Goal: Task Accomplishment & Management: Manage account settings

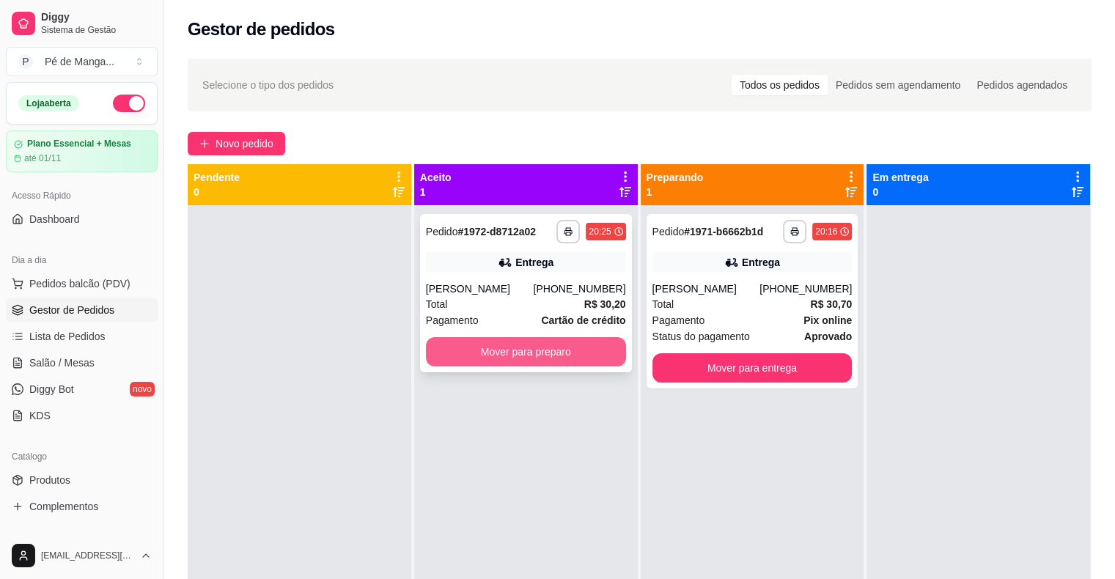
click at [545, 362] on button "Mover para preparo" at bounding box center [526, 351] width 200 height 29
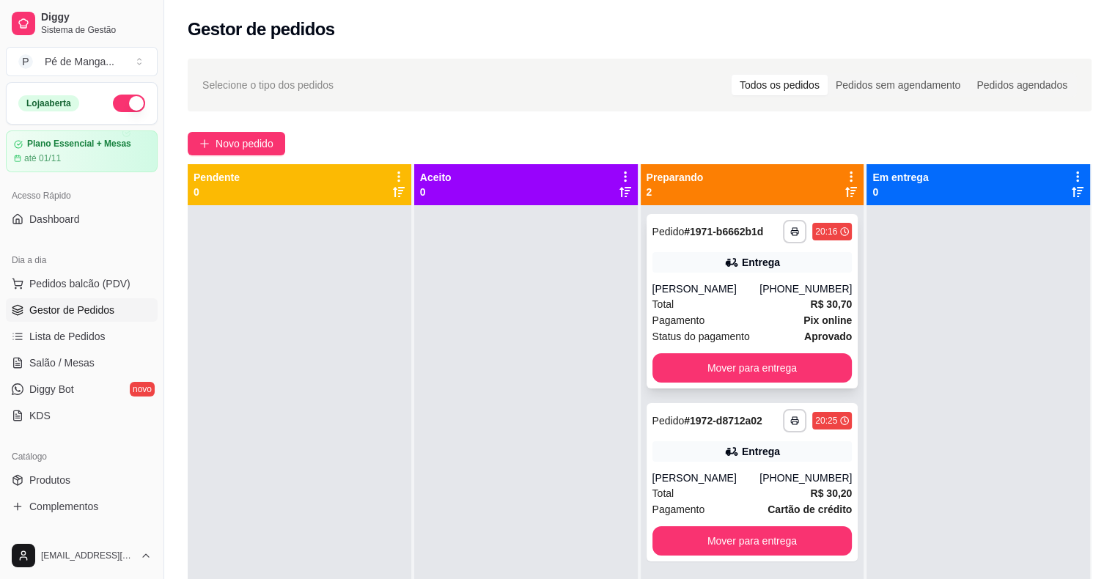
click at [745, 316] on div "Pagamento Pix online" at bounding box center [752, 320] width 200 height 16
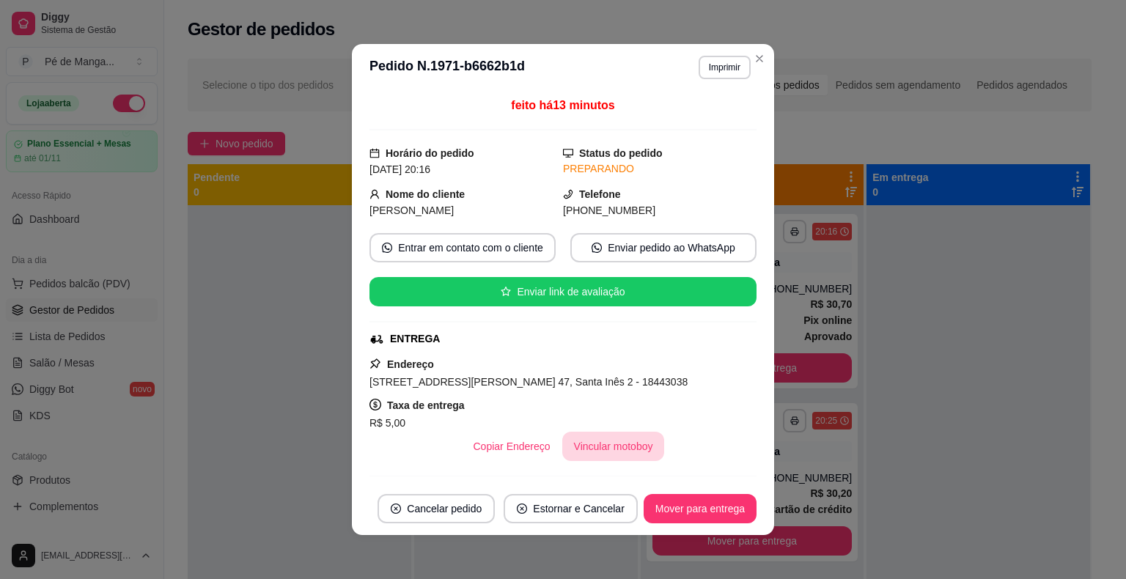
click at [620, 443] on button "Vincular motoboy" at bounding box center [613, 446] width 103 height 29
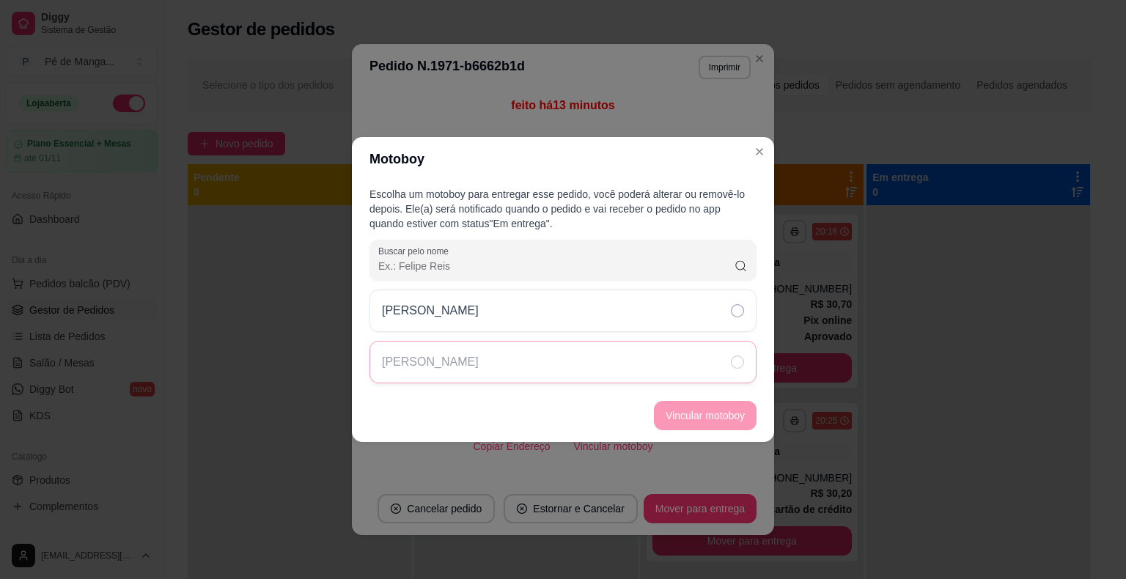
drag, startPoint x: 603, startPoint y: 319, endPoint x: 682, endPoint y: 375, distance: 97.8
click at [604, 320] on div "Samuel" at bounding box center [562, 311] width 387 height 43
click at [718, 414] on button "Vincular motoboy" at bounding box center [705, 416] width 100 height 29
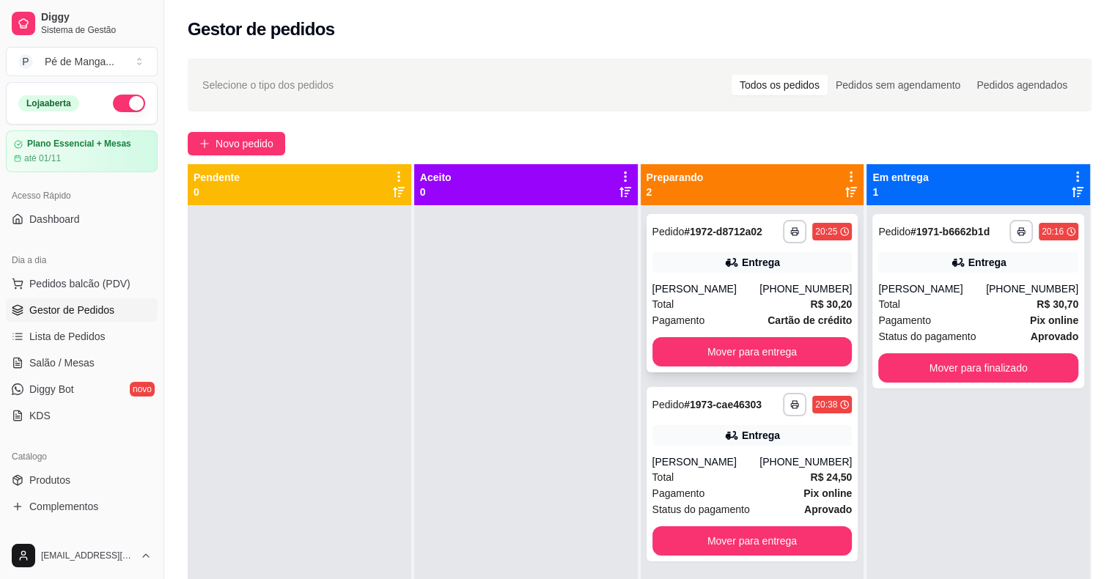
click at [745, 300] on div "Total R$ 30,20" at bounding box center [752, 304] width 200 height 16
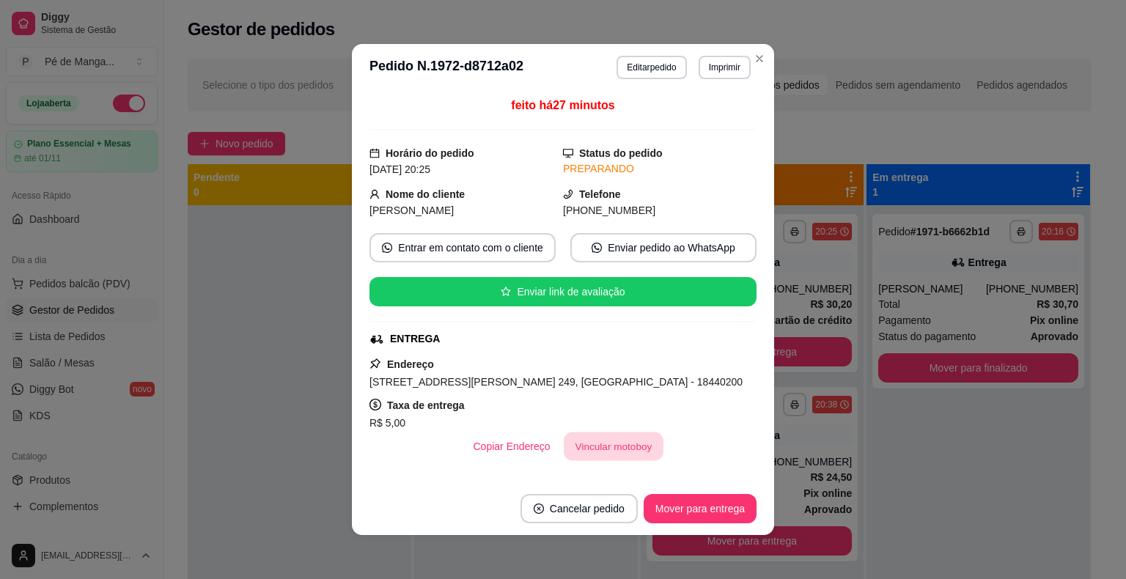
click at [633, 440] on button "Vincular motoboy" at bounding box center [614, 446] width 100 height 29
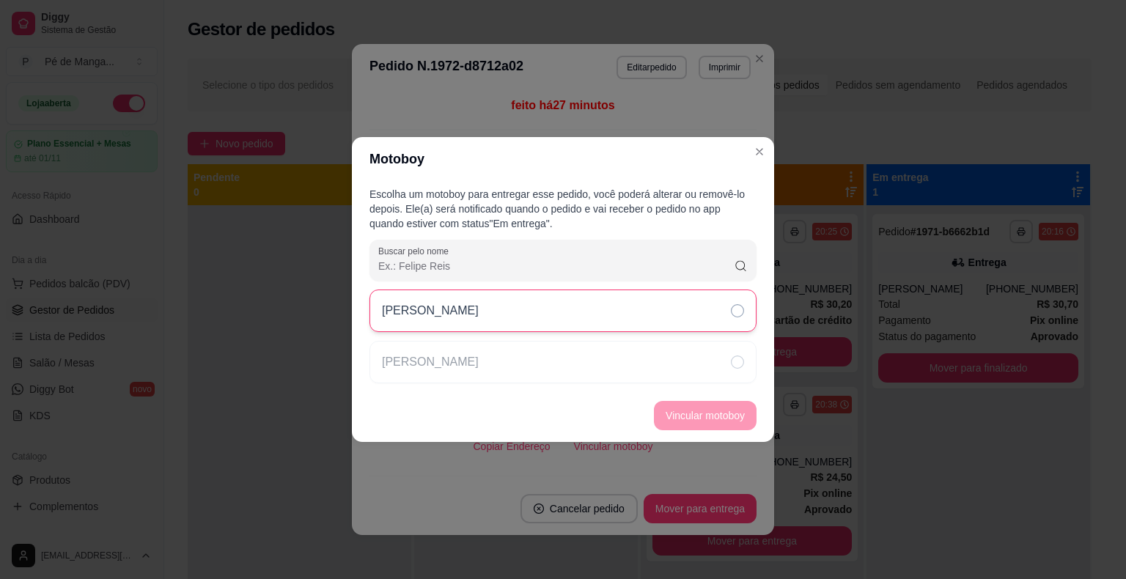
click at [624, 331] on div "Samuel" at bounding box center [562, 311] width 387 height 43
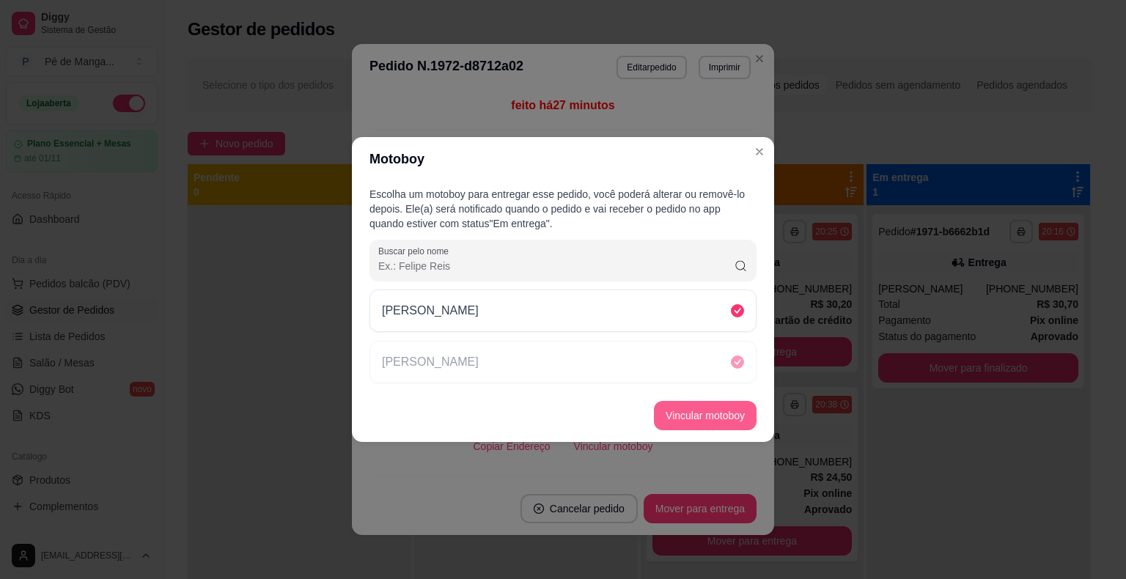
click at [691, 421] on button "Vincular motoboy" at bounding box center [705, 415] width 103 height 29
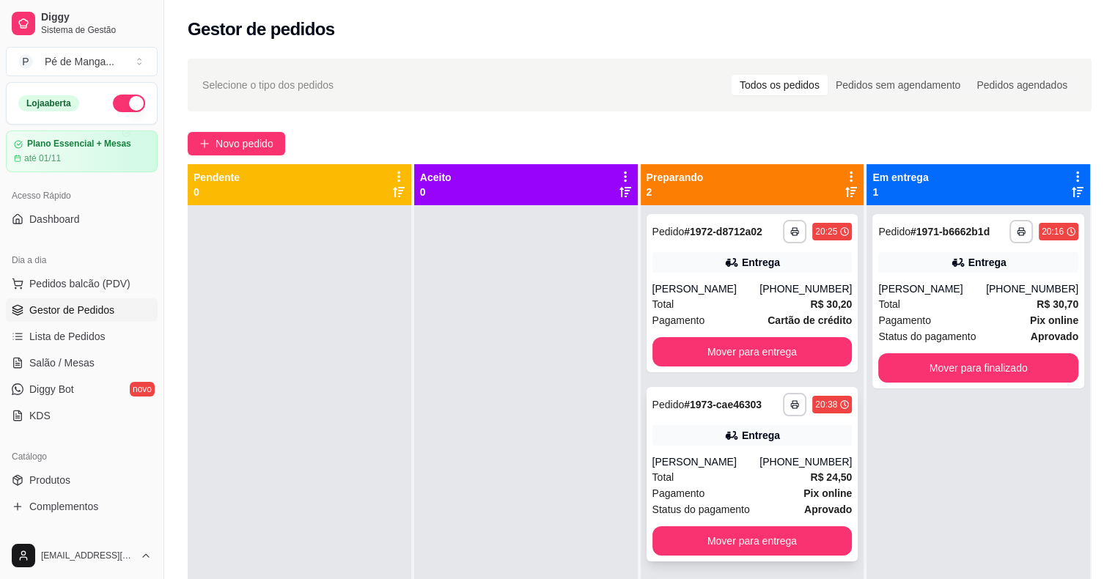
click at [719, 503] on span "Status do pagamento" at bounding box center [700, 509] width 97 height 16
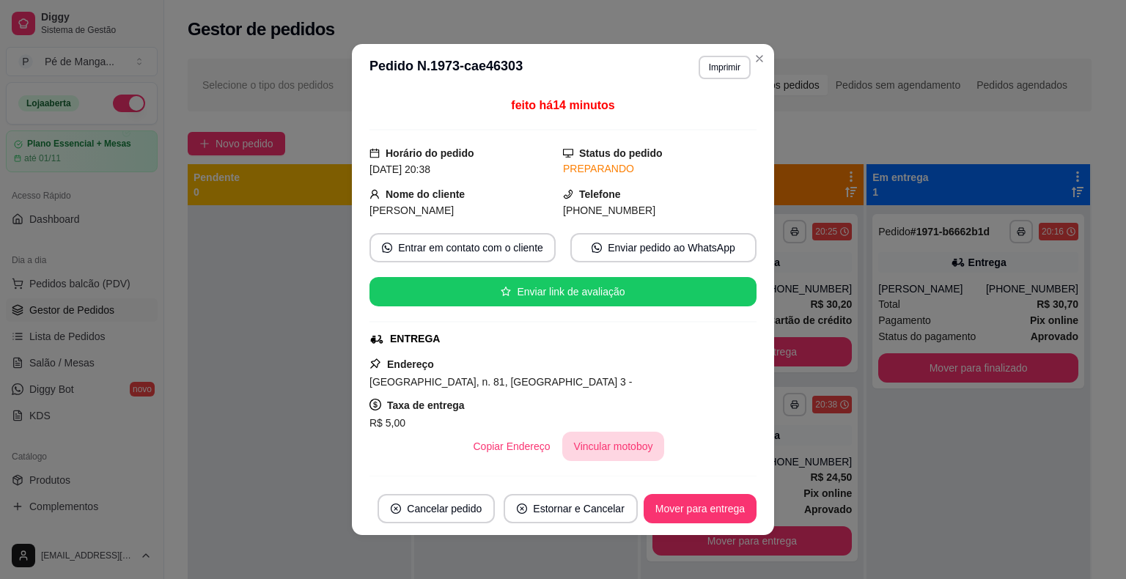
click at [583, 432] on button "Vincular motoboy" at bounding box center [613, 446] width 103 height 29
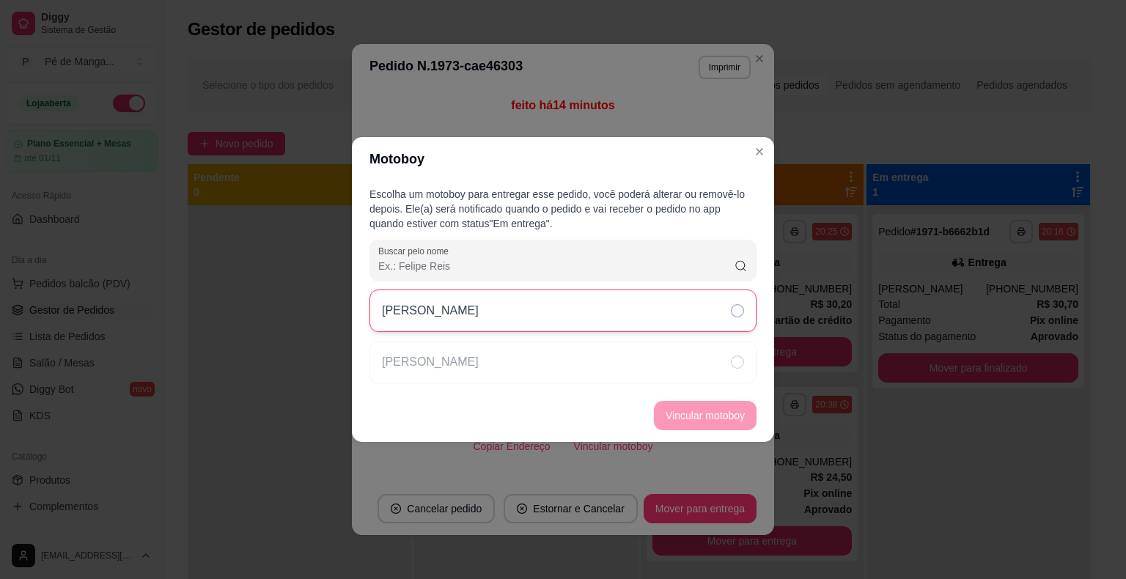
click at [660, 323] on div "Samuel" at bounding box center [562, 311] width 387 height 43
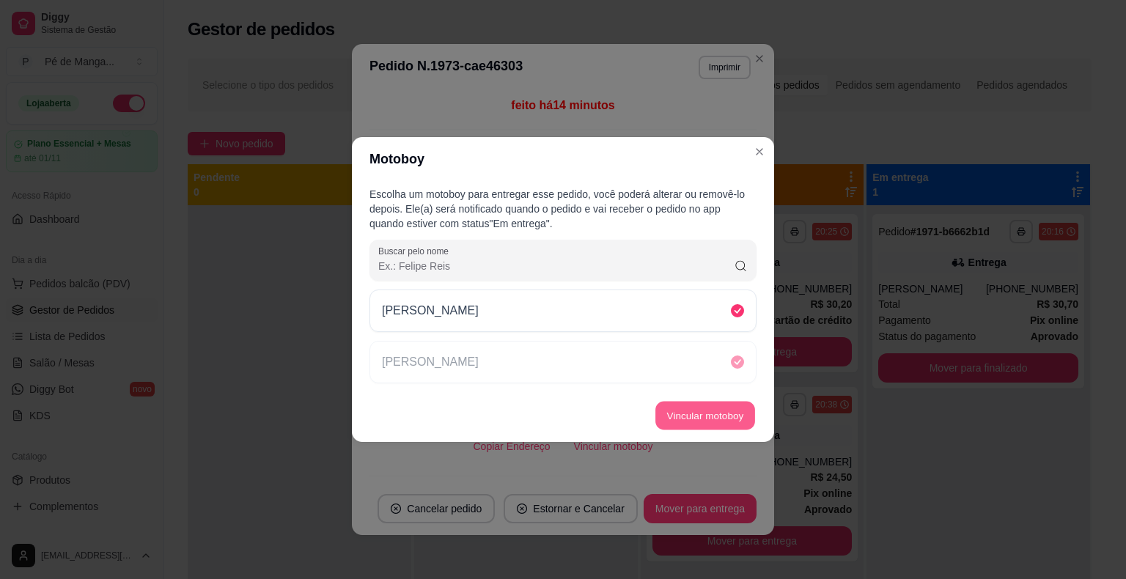
click at [712, 419] on button "Vincular motoboy" at bounding box center [705, 416] width 100 height 29
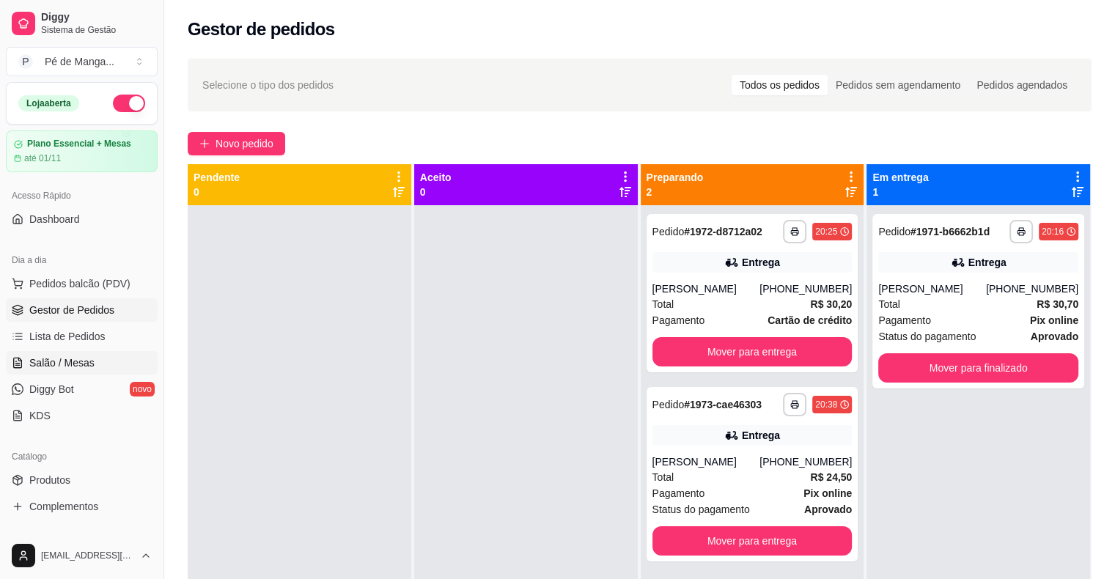
click at [72, 368] on span "Salão / Mesas" at bounding box center [61, 362] width 65 height 15
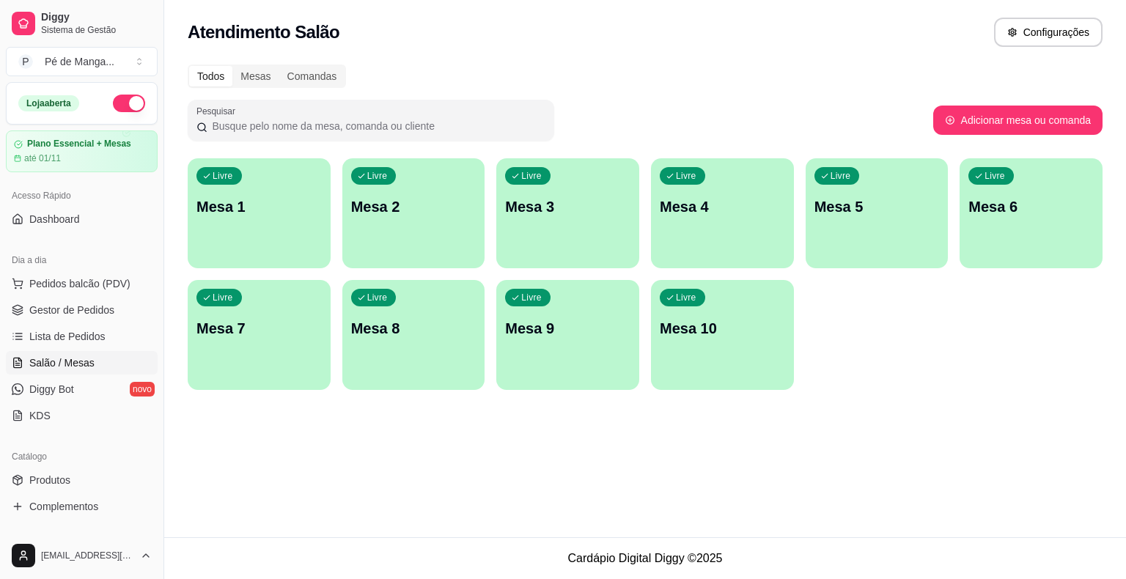
click at [235, 216] on p "Mesa 1" at bounding box center [258, 206] width 125 height 21
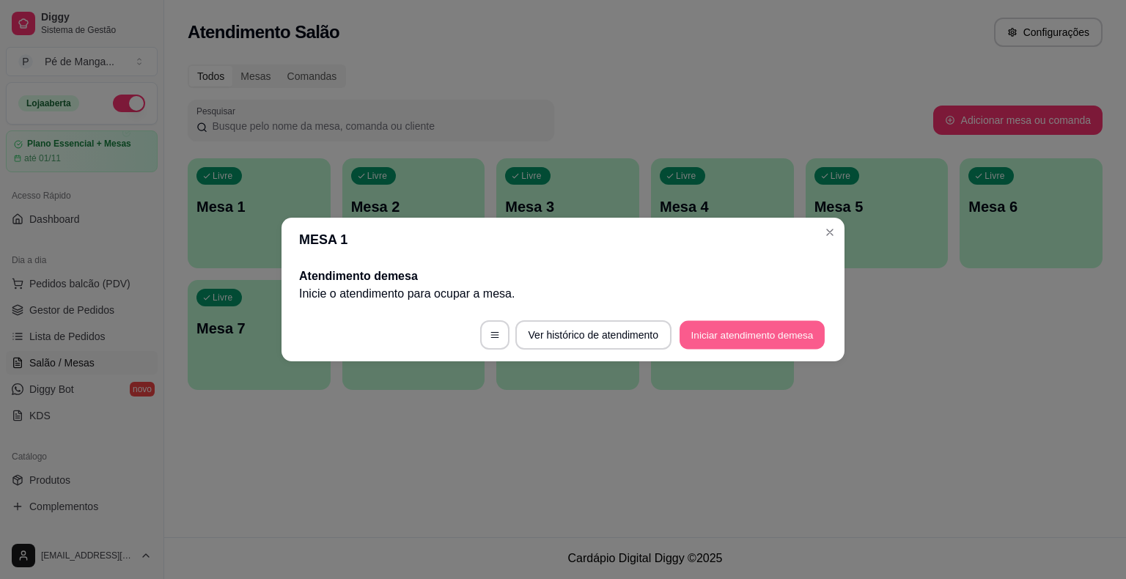
click at [732, 342] on button "Iniciar atendimento de mesa" at bounding box center [751, 335] width 145 height 29
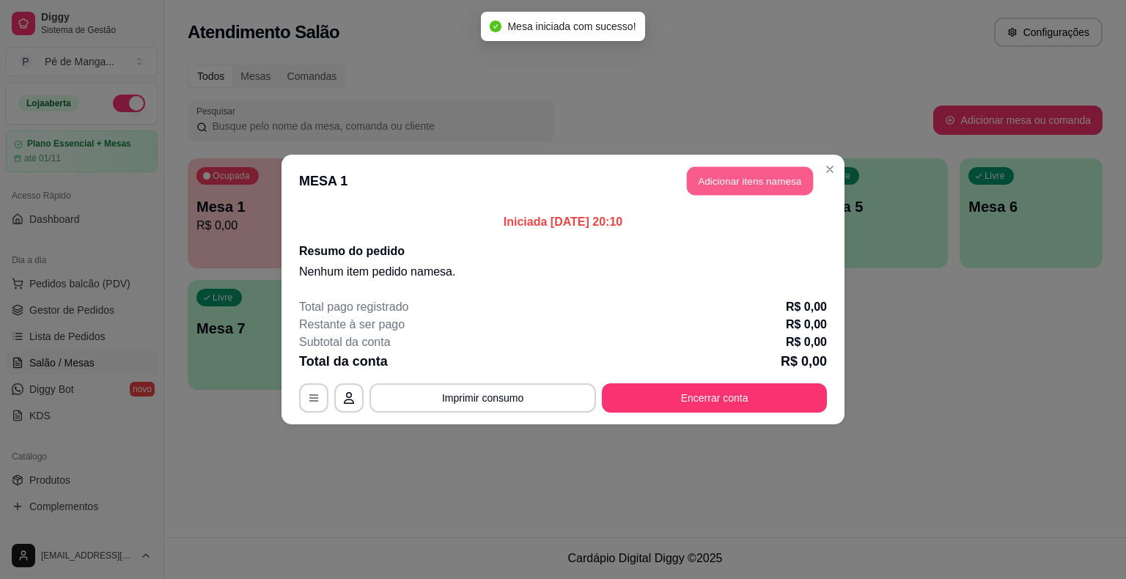
click at [722, 191] on button "Adicionar itens na mesa" at bounding box center [750, 181] width 126 height 29
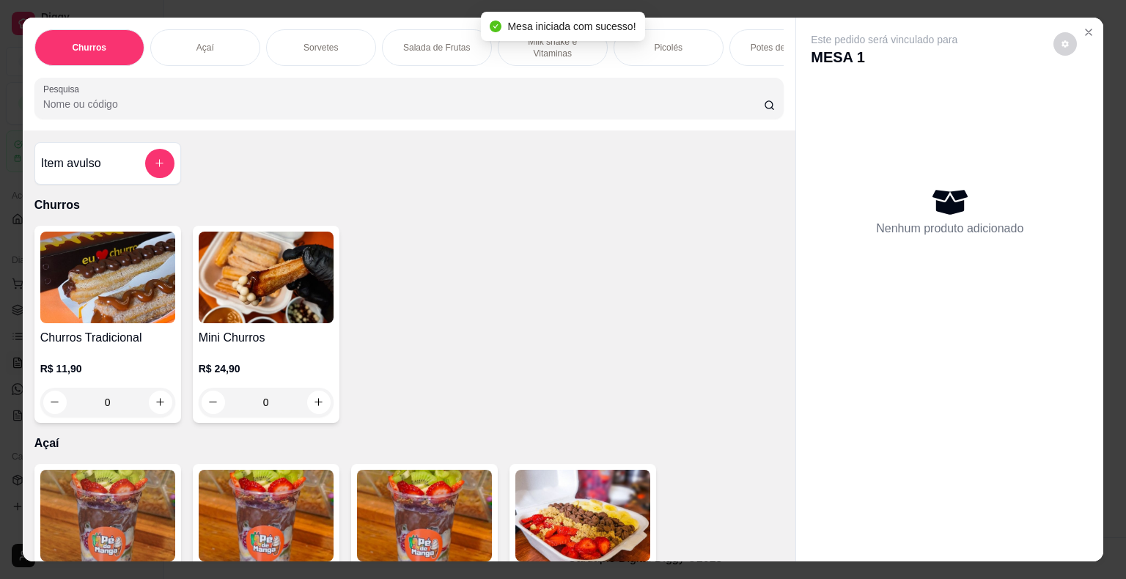
click at [302, 376] on p "R$ 24,90" at bounding box center [266, 368] width 135 height 15
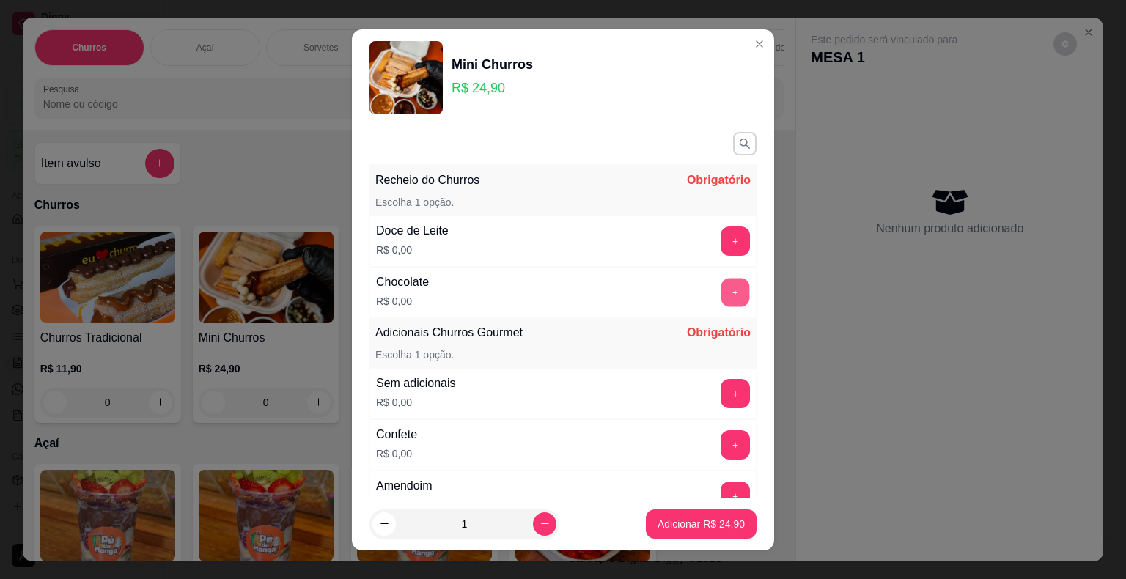
click at [721, 295] on button "+" at bounding box center [735, 292] width 29 height 29
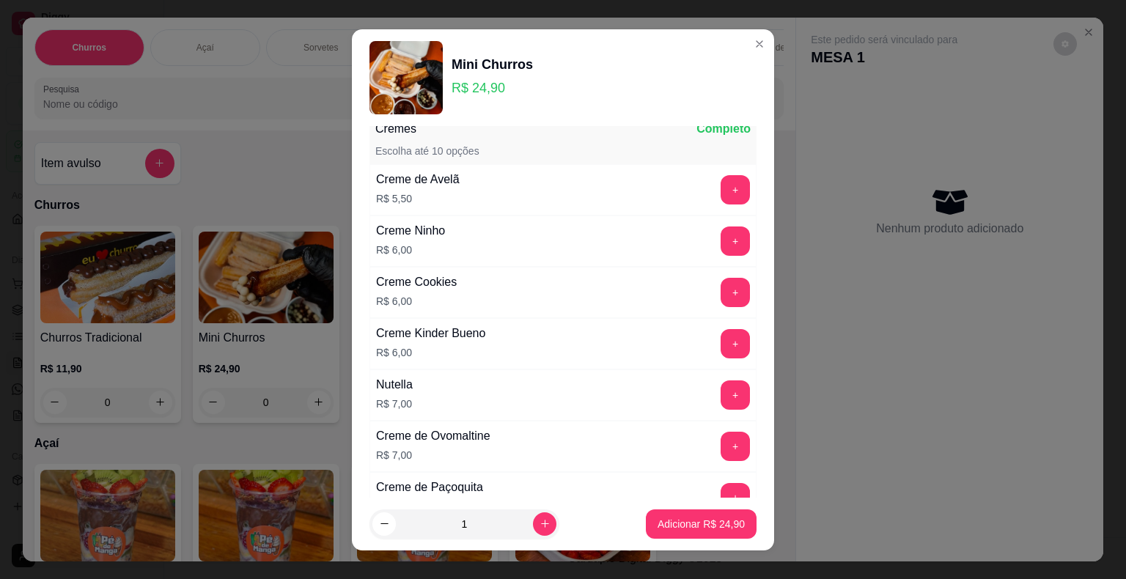
scroll to position [806, 0]
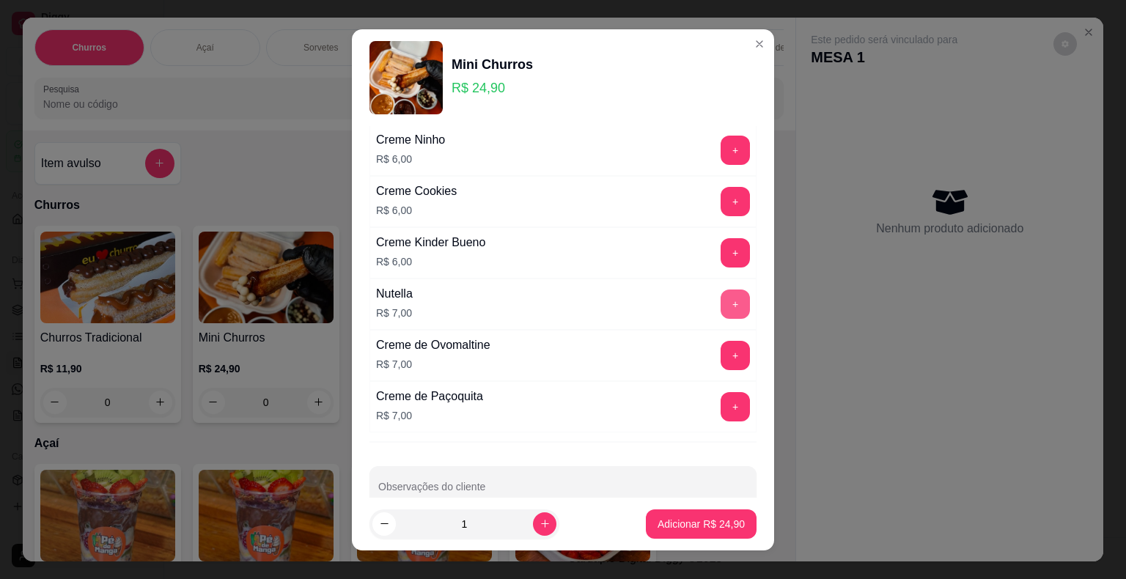
click at [721, 309] on button "+" at bounding box center [735, 304] width 29 height 29
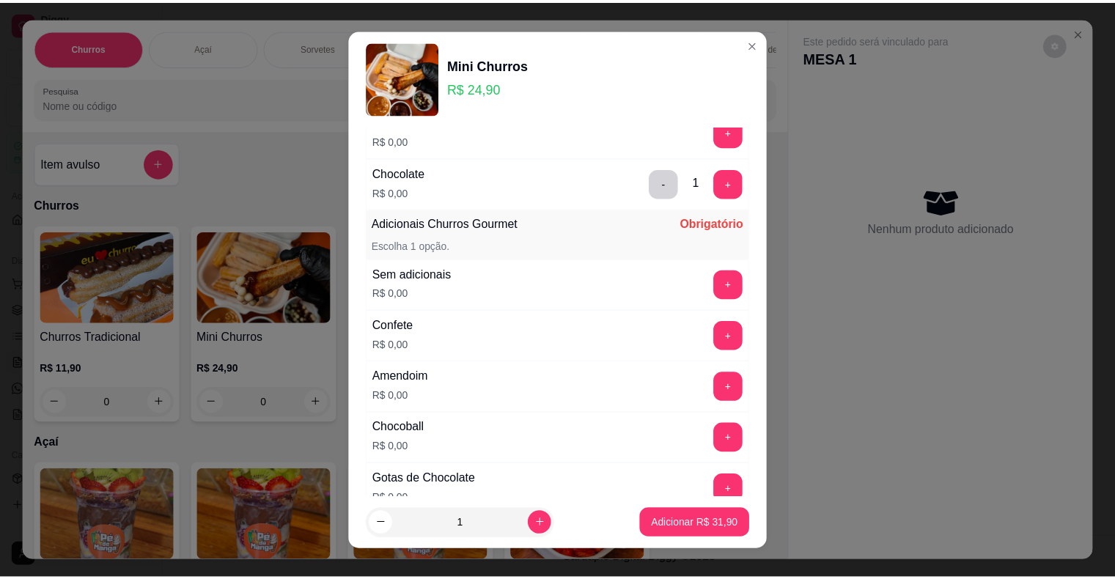
scroll to position [0, 0]
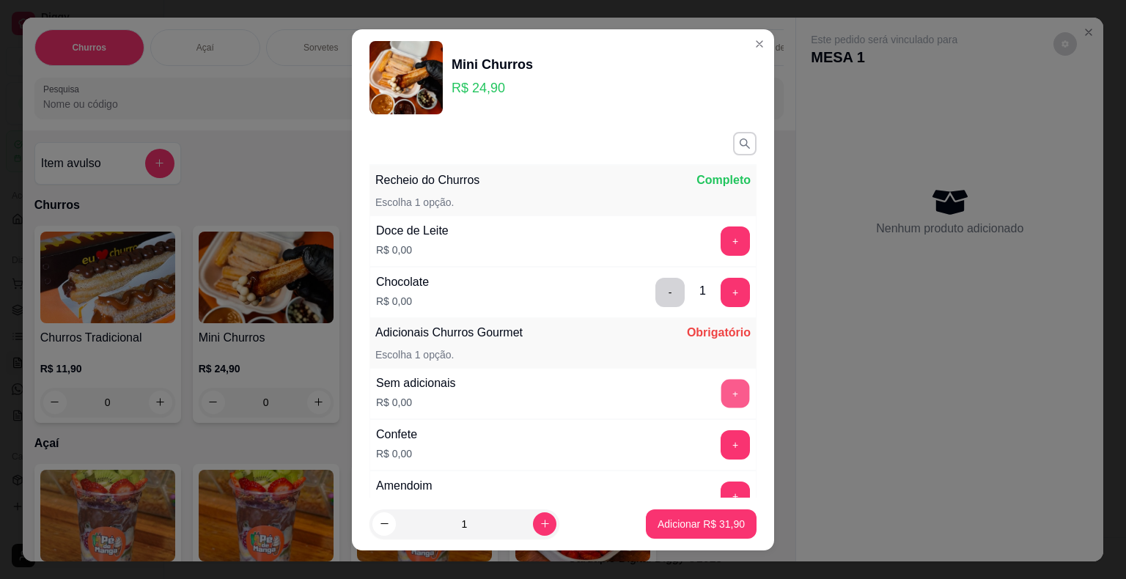
click at [721, 394] on button "+" at bounding box center [735, 393] width 29 height 29
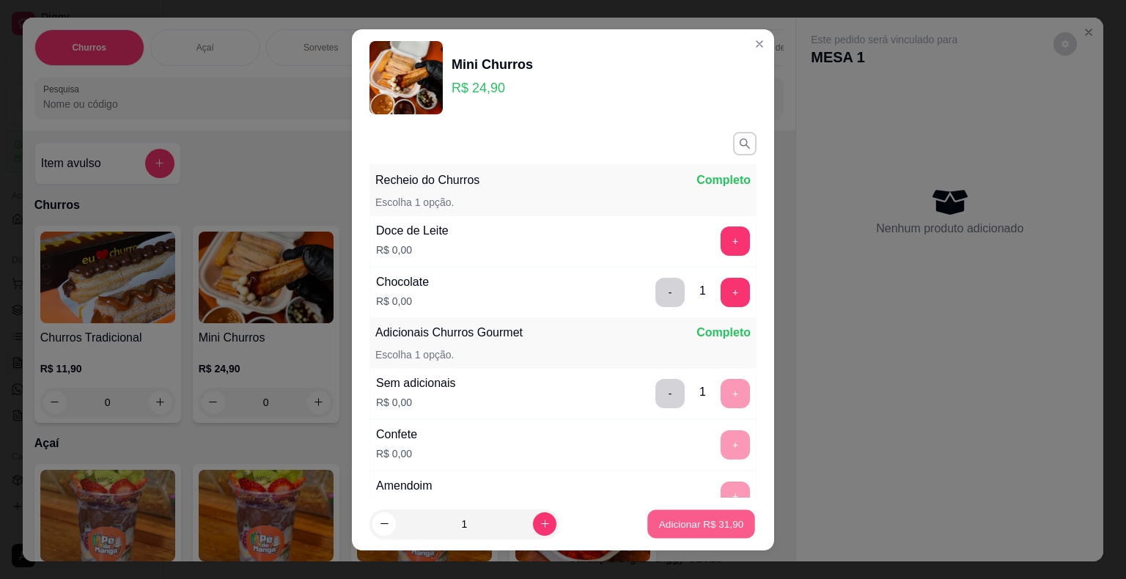
click at [706, 524] on p "Adicionar R$ 31,90" at bounding box center [701, 524] width 85 height 14
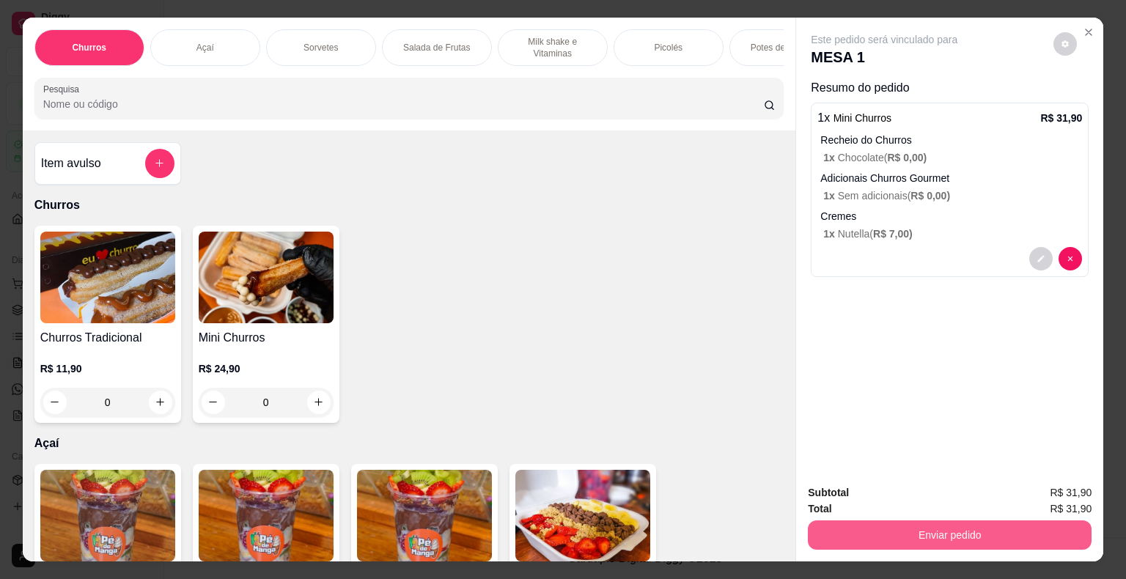
click at [943, 532] on button "Enviar pedido" at bounding box center [950, 534] width 284 height 29
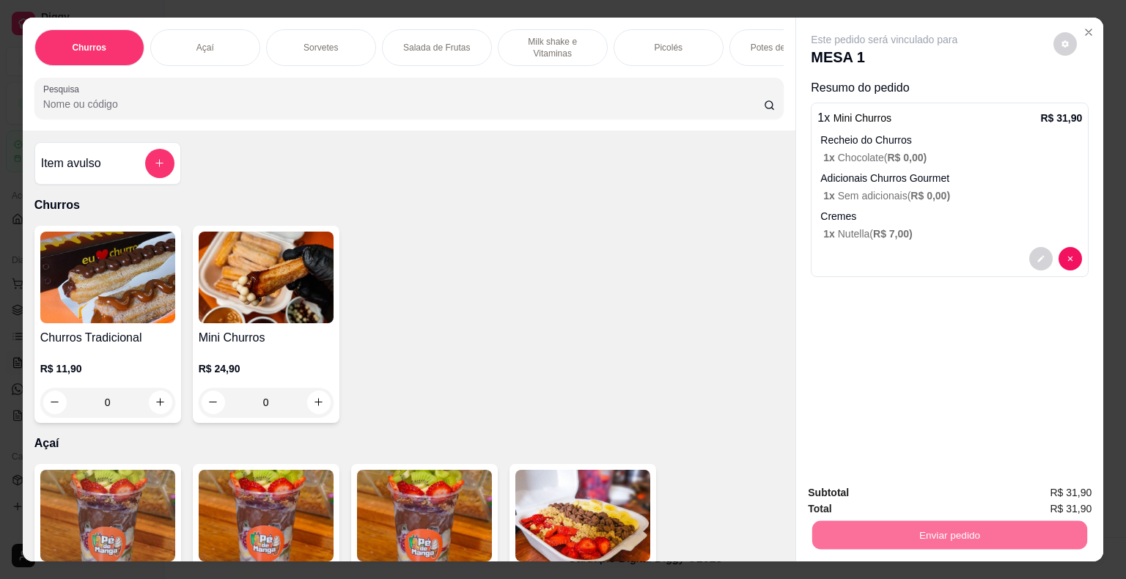
click at [1032, 490] on button "Enviar pedido" at bounding box center [1053, 493] width 81 height 27
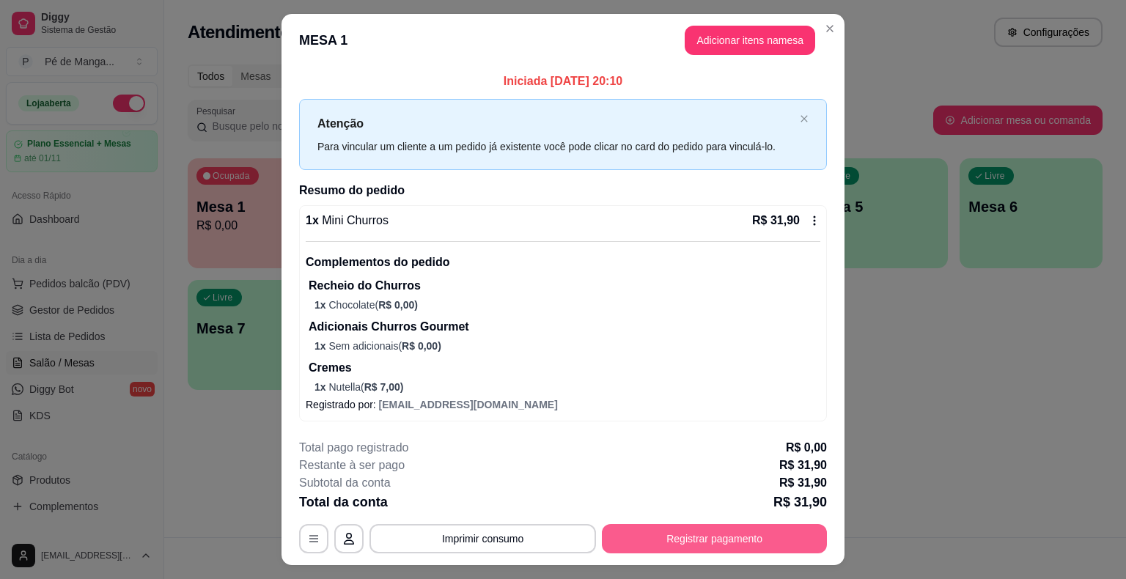
click at [786, 533] on button "Registrar pagamento" at bounding box center [714, 538] width 225 height 29
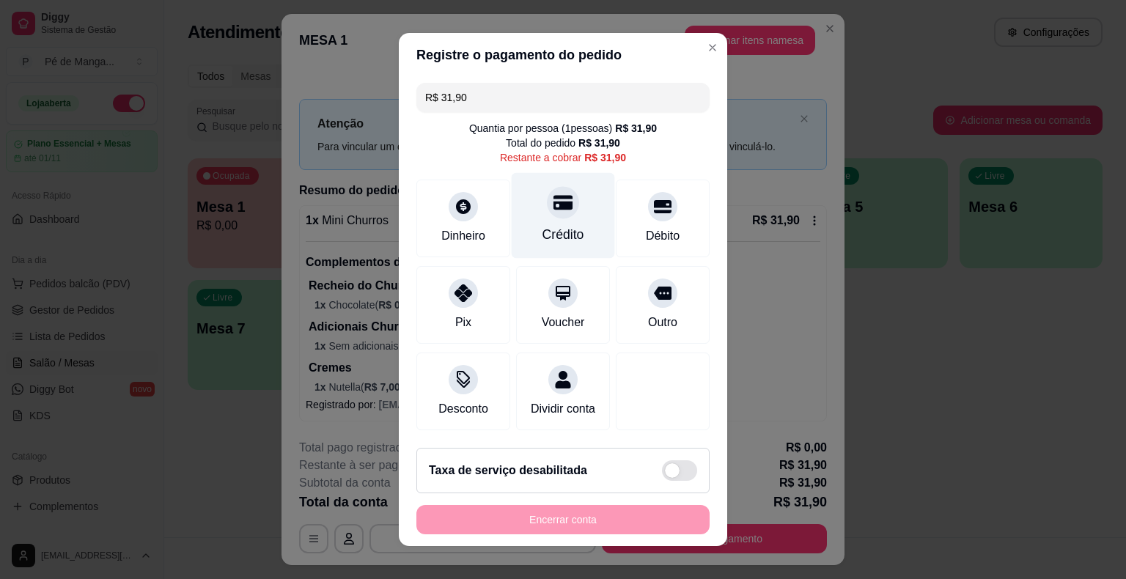
click at [554, 235] on div "Crédito" at bounding box center [563, 234] width 42 height 19
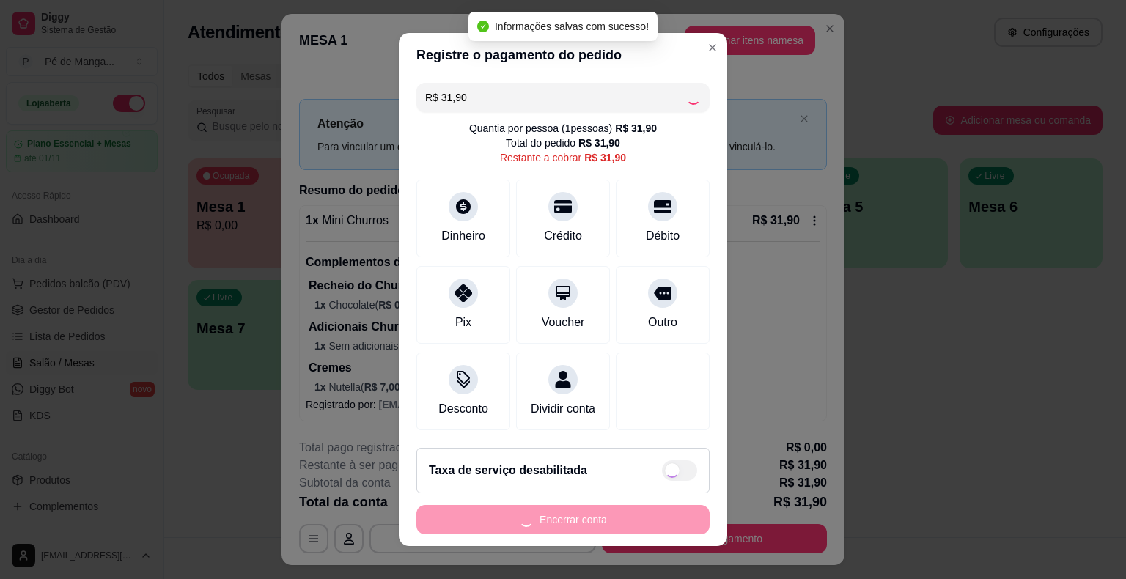
type input "R$ 0,00"
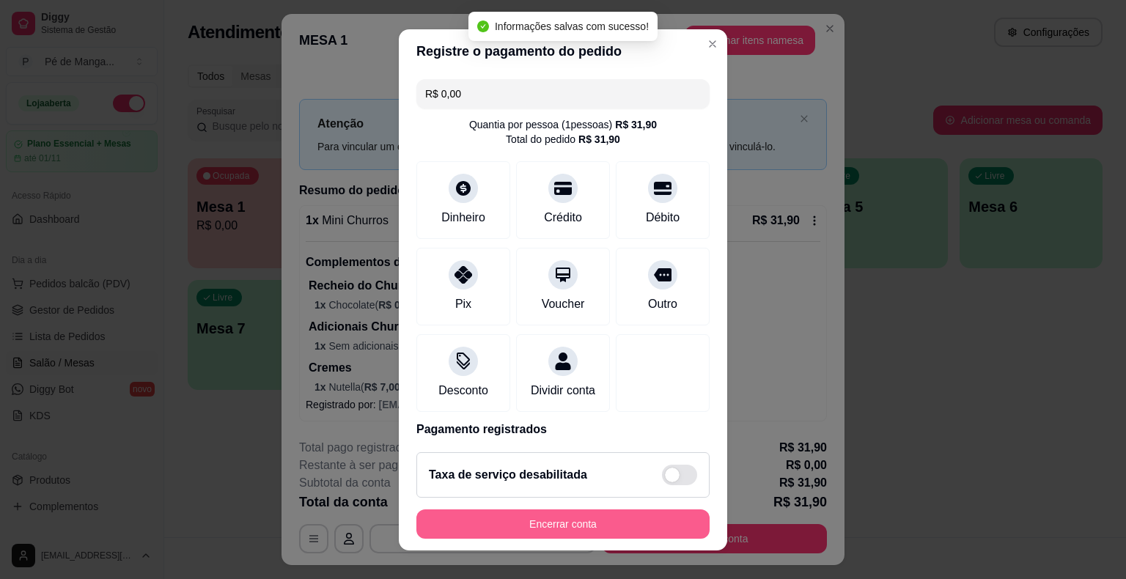
click at [598, 520] on button "Encerrar conta" at bounding box center [562, 523] width 293 height 29
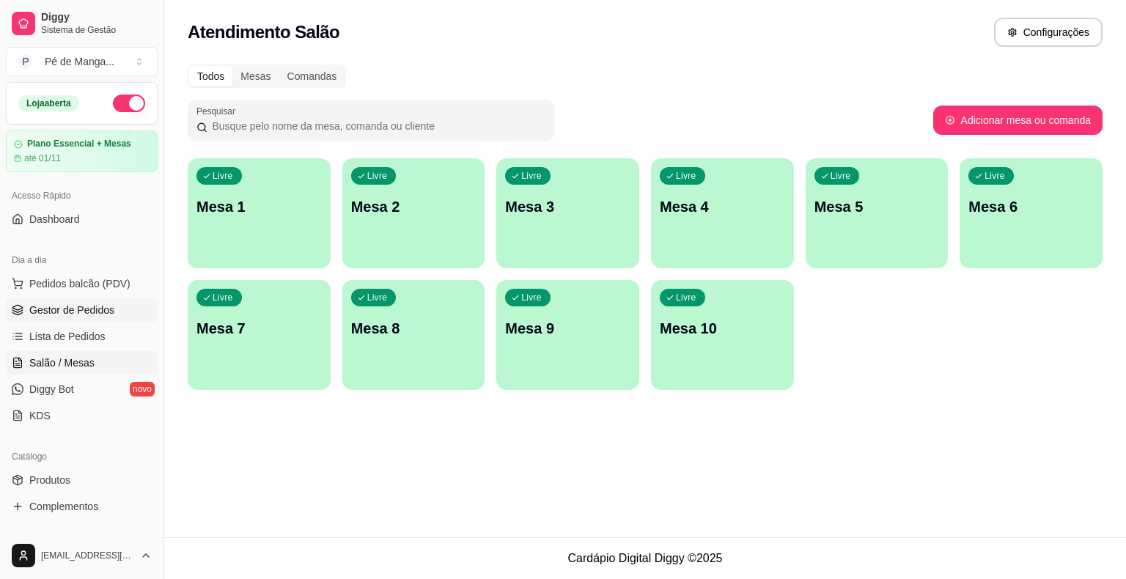
click at [121, 312] on link "Gestor de Pedidos" at bounding box center [82, 309] width 152 height 23
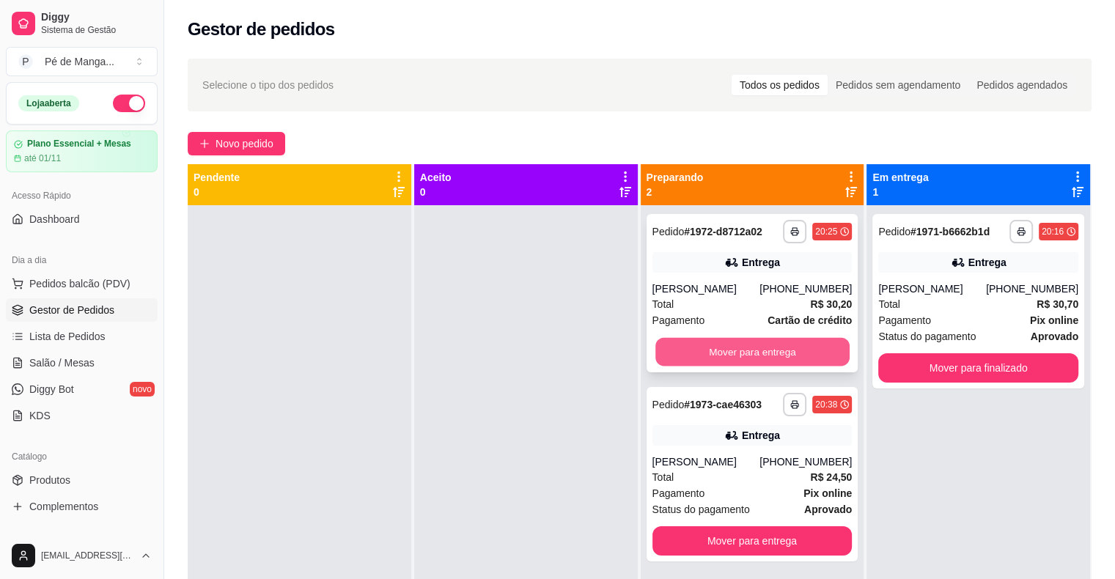
click at [773, 349] on button "Mover para entrega" at bounding box center [752, 352] width 194 height 29
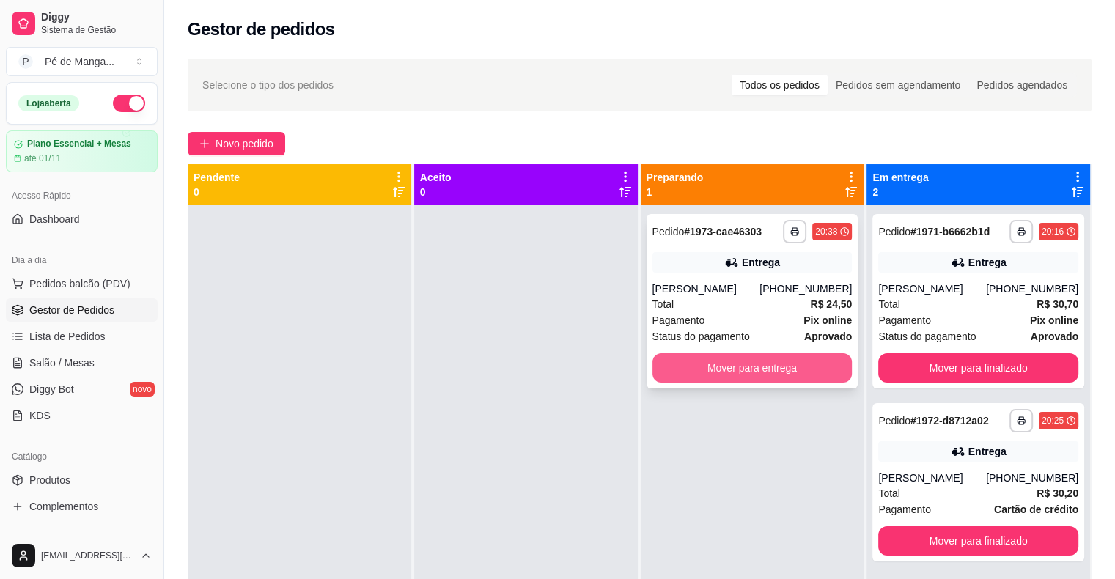
click at [781, 369] on button "Mover para entrega" at bounding box center [752, 367] width 200 height 29
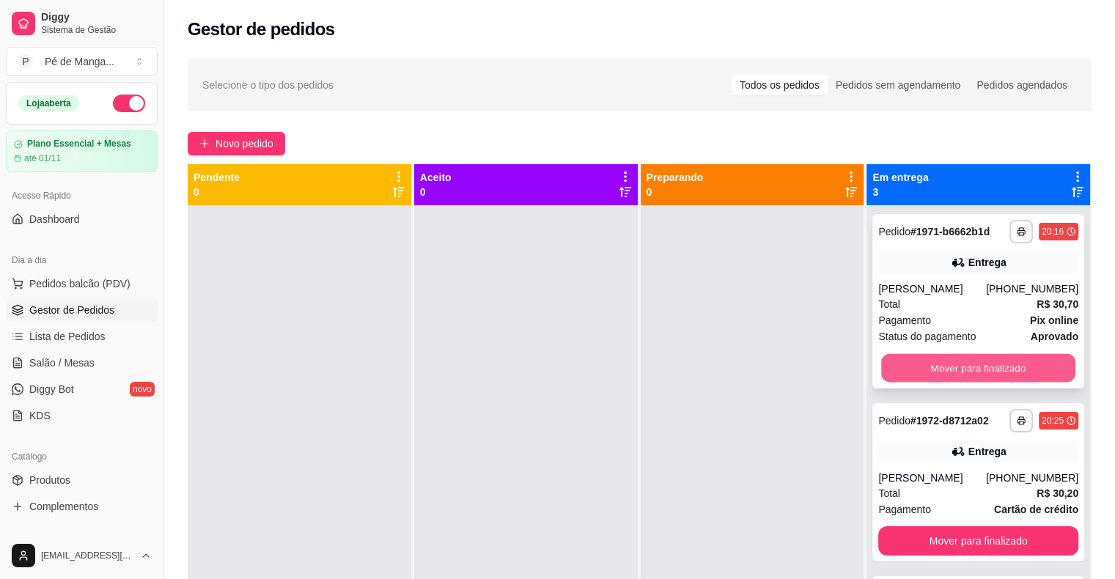
click at [943, 374] on button "Mover para finalizado" at bounding box center [978, 368] width 194 height 29
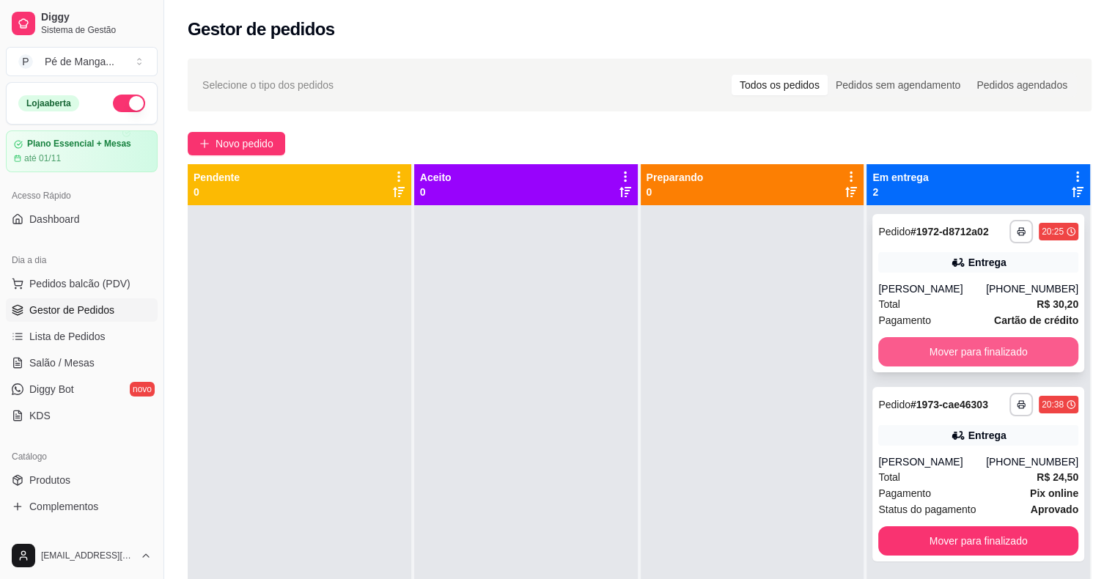
click at [943, 355] on button "Mover para finalizado" at bounding box center [978, 351] width 200 height 29
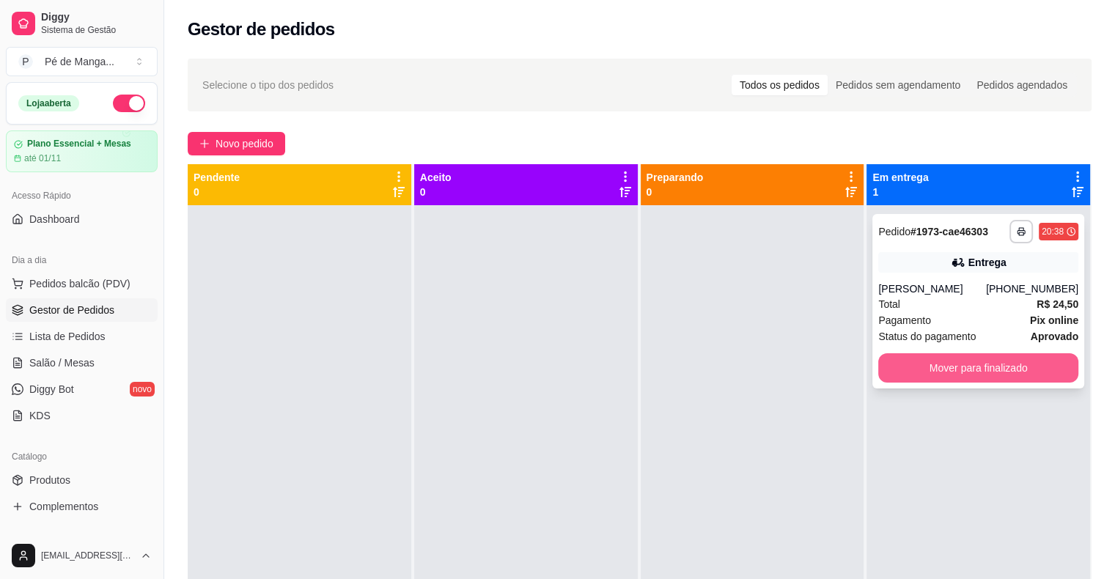
click at [944, 362] on button "Mover para finalizado" at bounding box center [978, 367] width 200 height 29
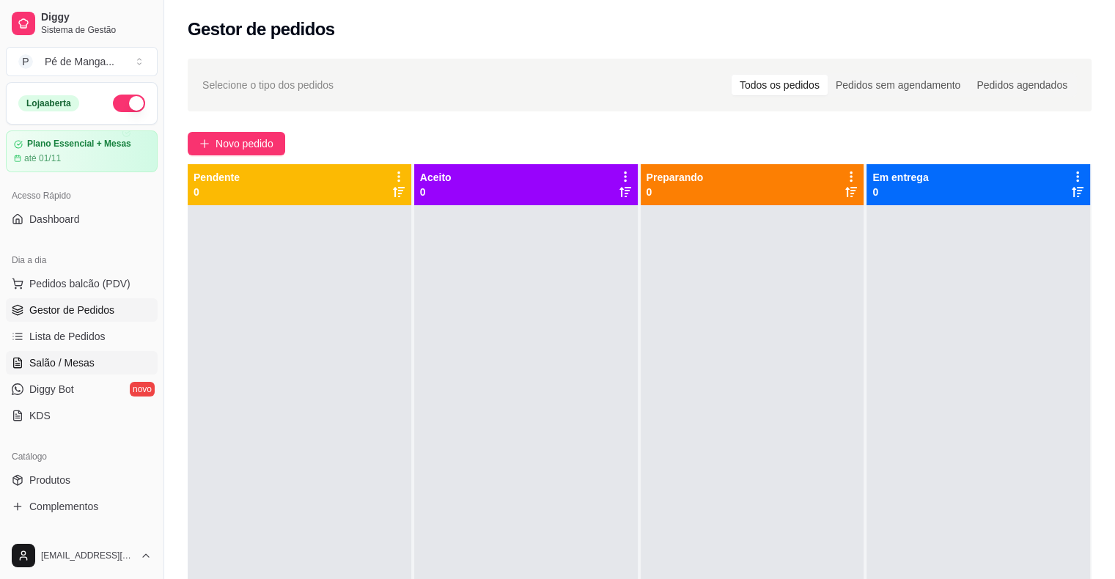
click at [119, 358] on link "Salão / Mesas" at bounding box center [82, 362] width 152 height 23
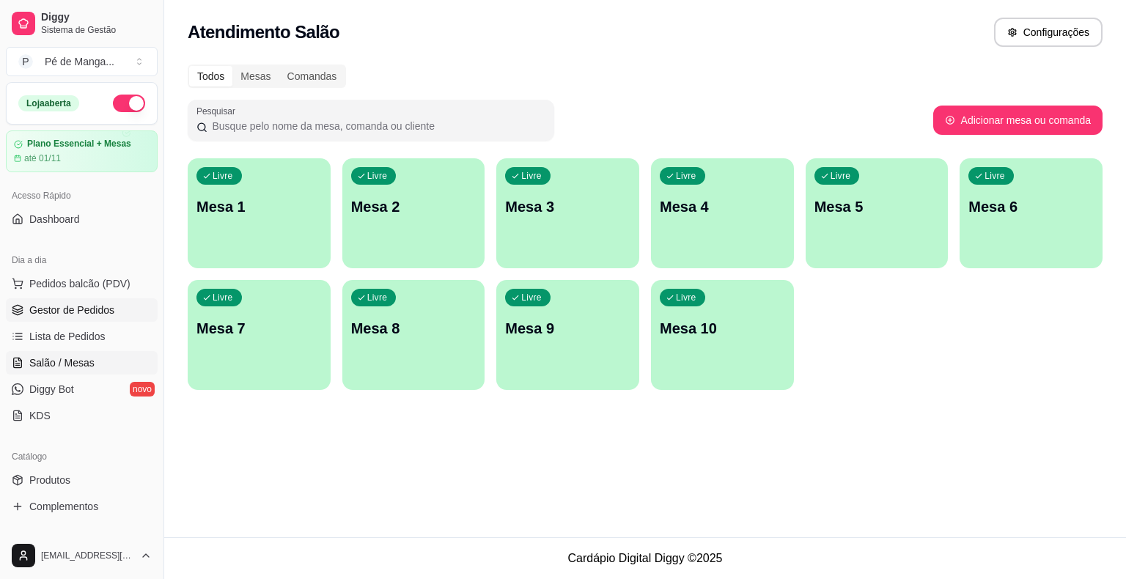
click at [70, 306] on span "Gestor de Pedidos" at bounding box center [71, 310] width 85 height 15
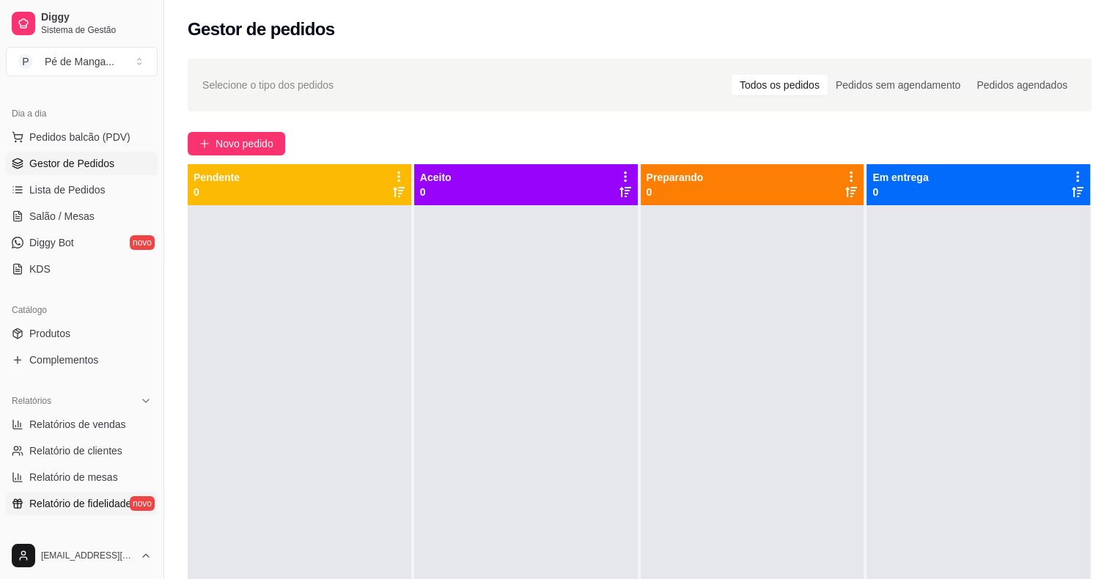
scroll to position [220, 0]
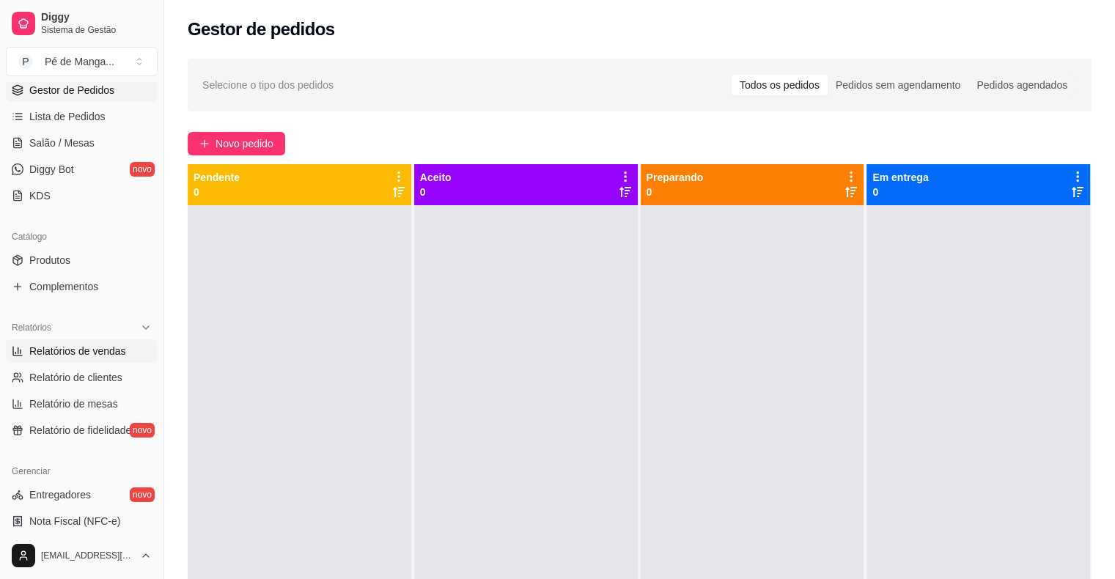
click at [91, 347] on span "Relatórios de vendas" at bounding box center [77, 351] width 97 height 15
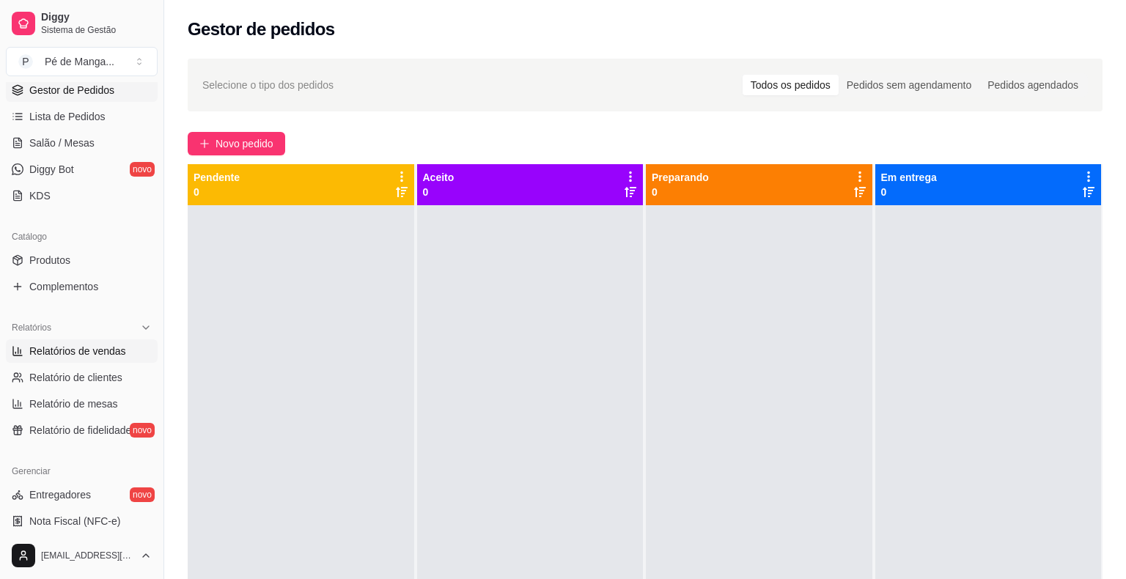
select select "ALL"
select select "0"
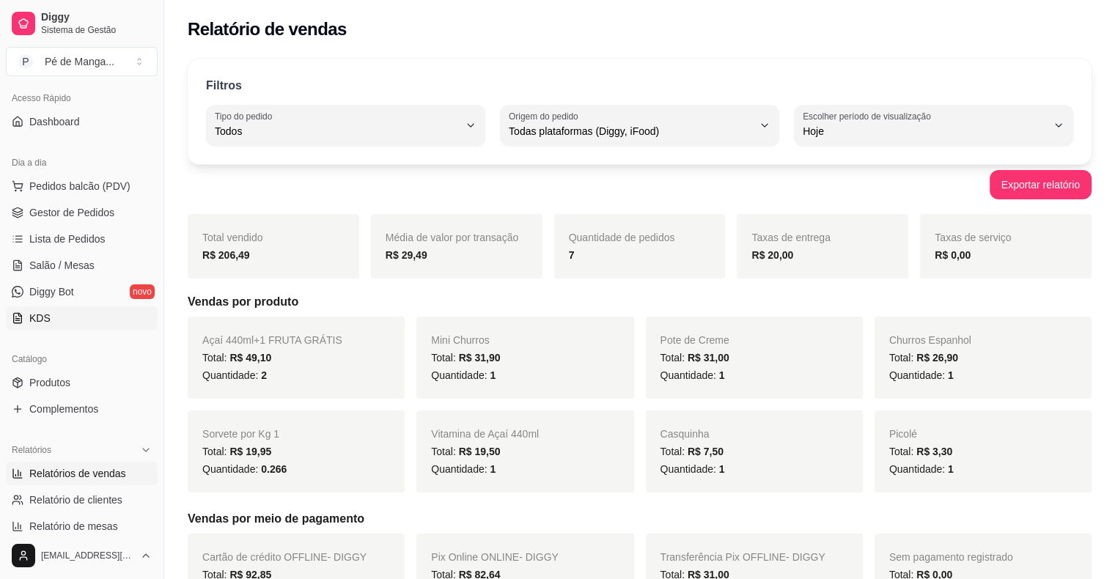
scroll to position [73, 0]
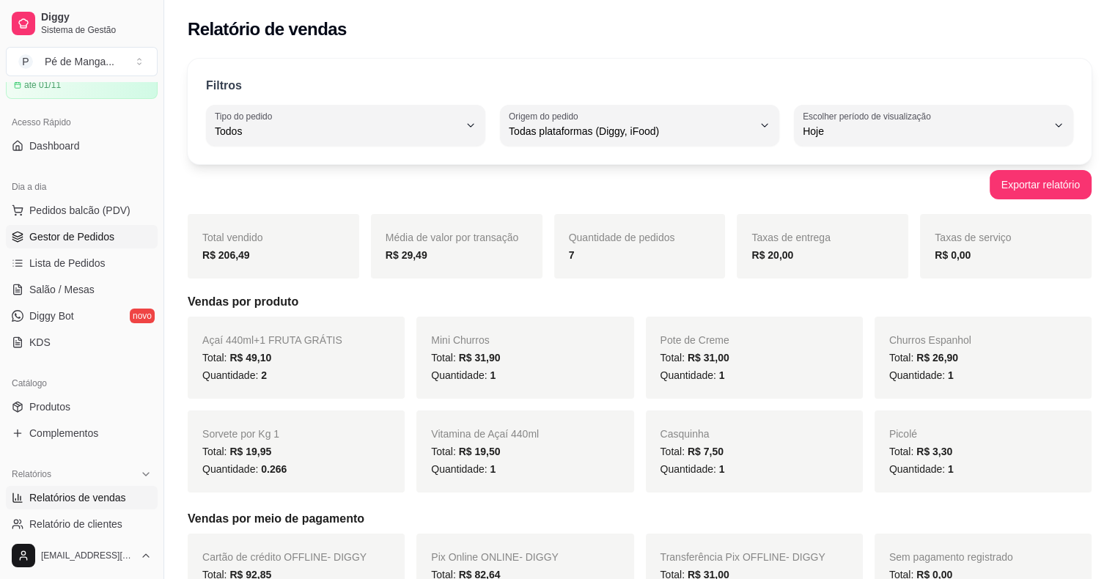
click at [86, 237] on span "Gestor de Pedidos" at bounding box center [71, 236] width 85 height 15
